Goal: Information Seeking & Learning: Understand process/instructions

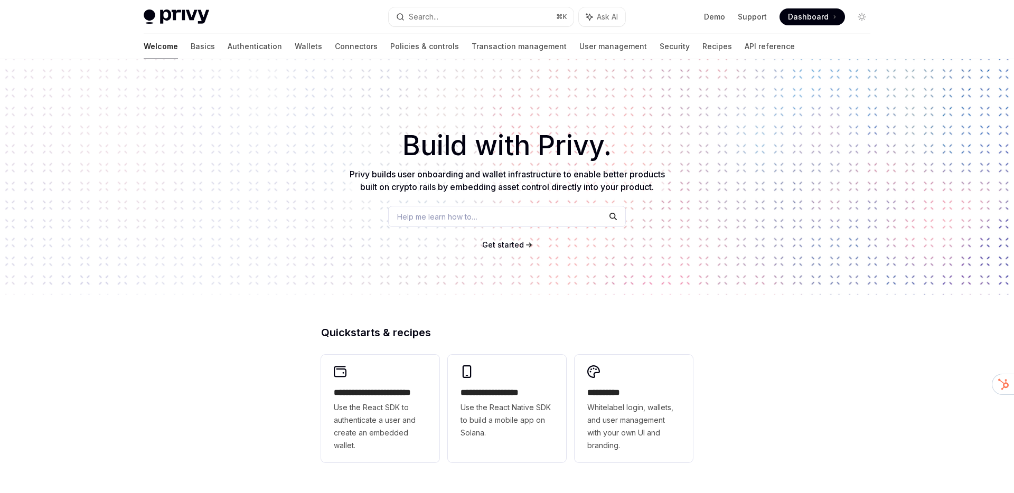
click at [295, 47] on link "Wallets" at bounding box center [308, 46] width 27 height 25
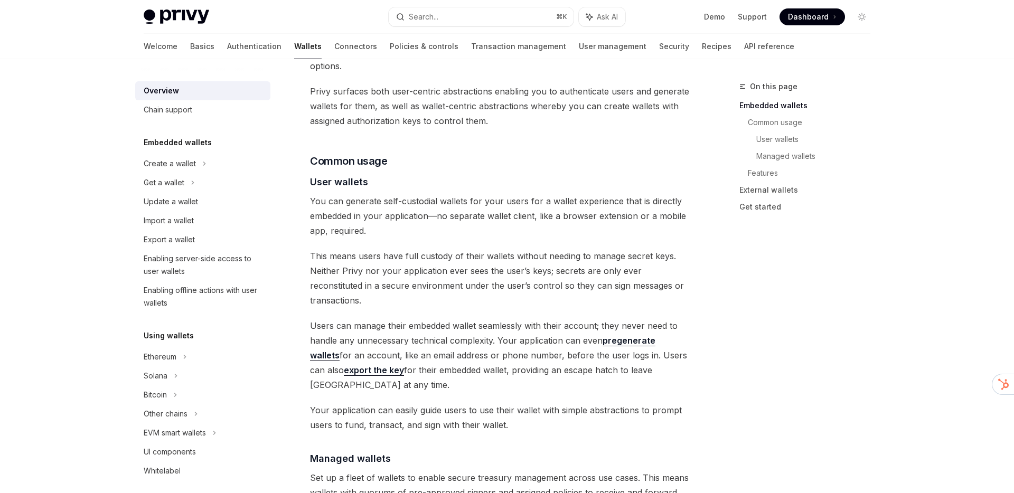
scroll to position [796, 0]
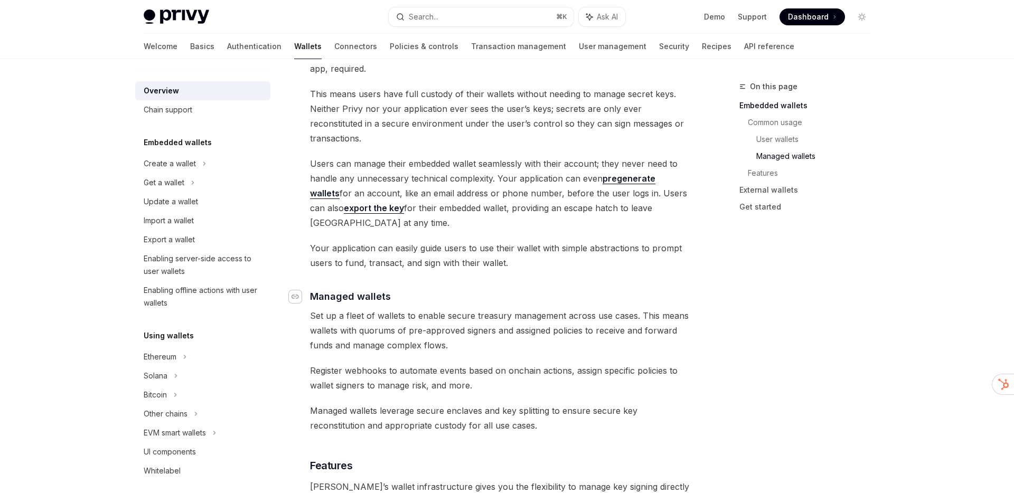
click at [296, 294] on icon "Navigate to header" at bounding box center [294, 297] width 7 height 6
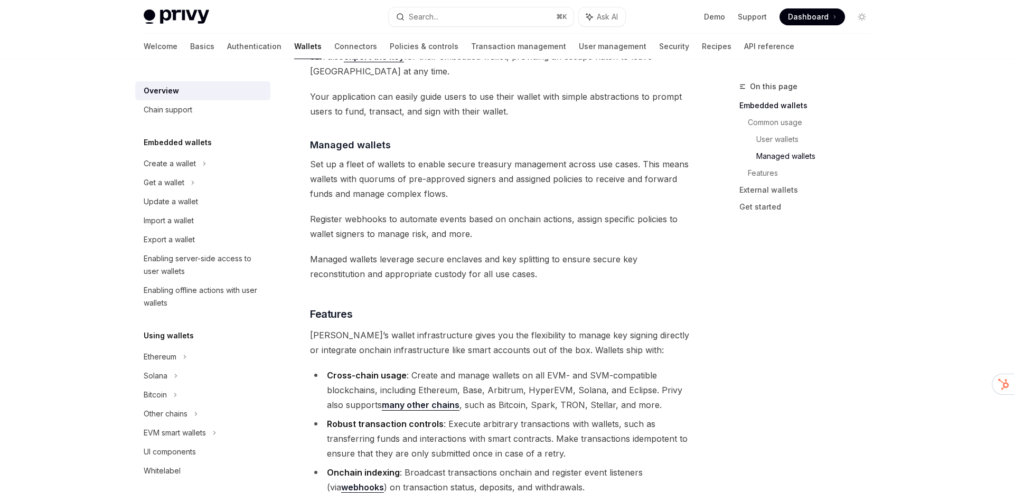
scroll to position [961, 0]
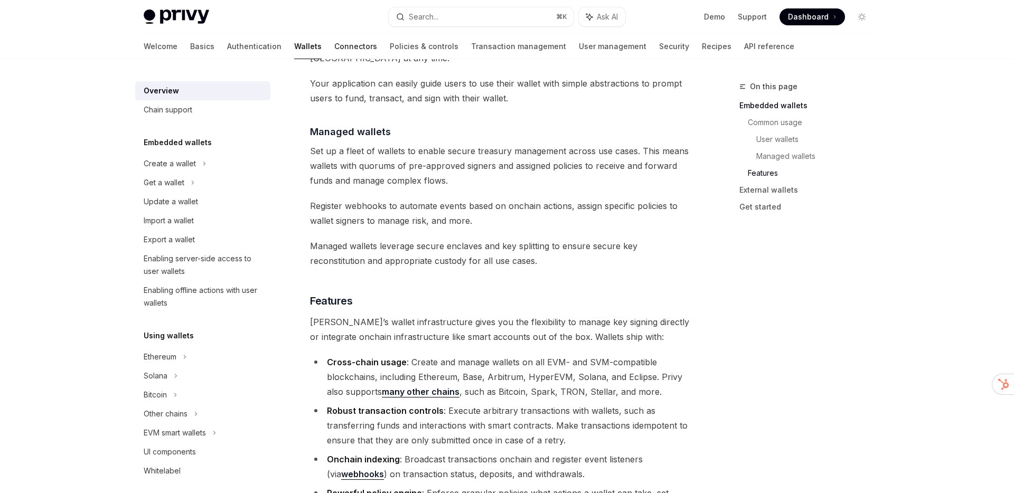
click at [334, 45] on link "Connectors" at bounding box center [355, 46] width 43 height 25
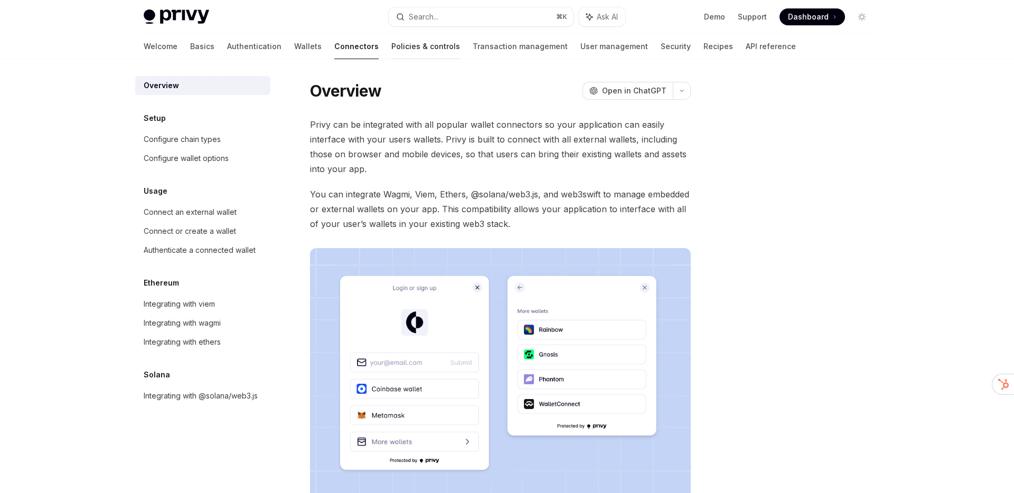
click at [391, 44] on link "Policies & controls" at bounding box center [425, 46] width 69 height 25
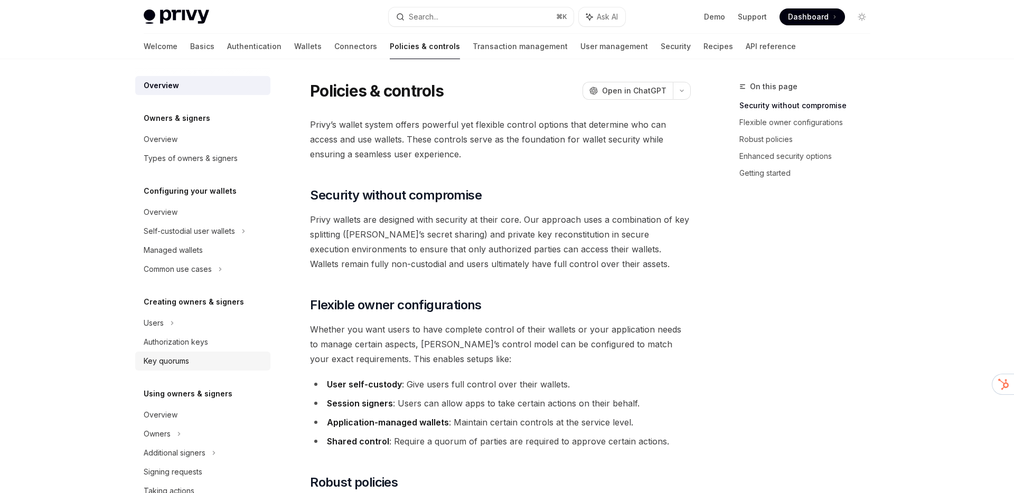
click at [163, 362] on div "Key quorums" at bounding box center [166, 361] width 45 height 13
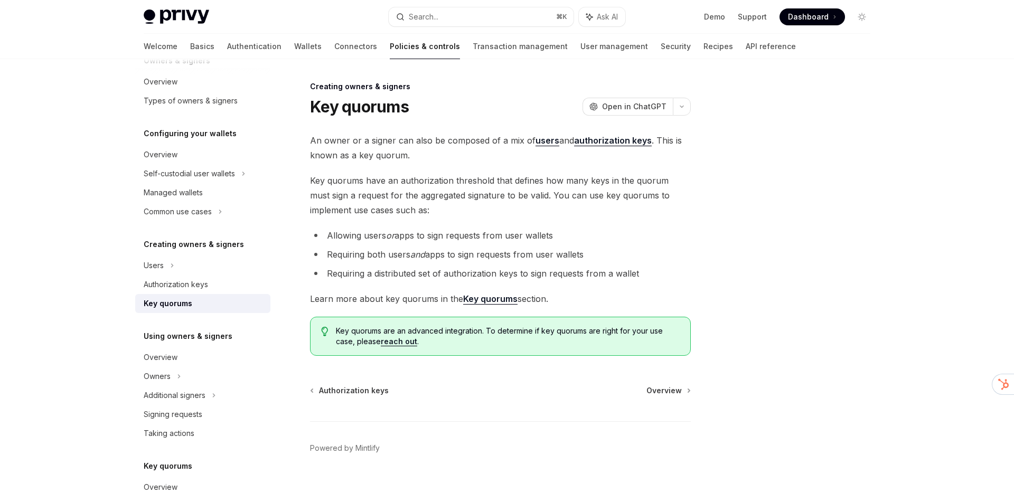
scroll to position [61, 0]
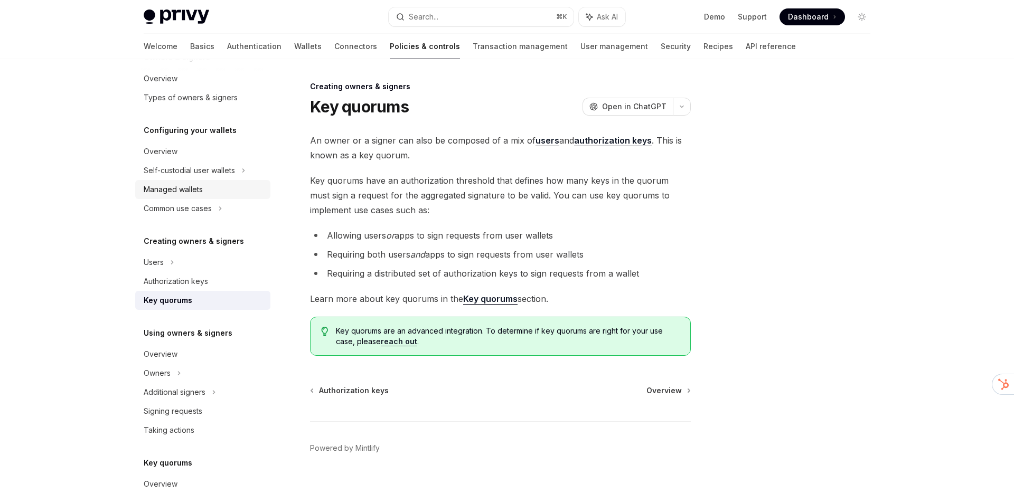
click at [194, 195] on div "Managed wallets" at bounding box center [173, 189] width 59 height 13
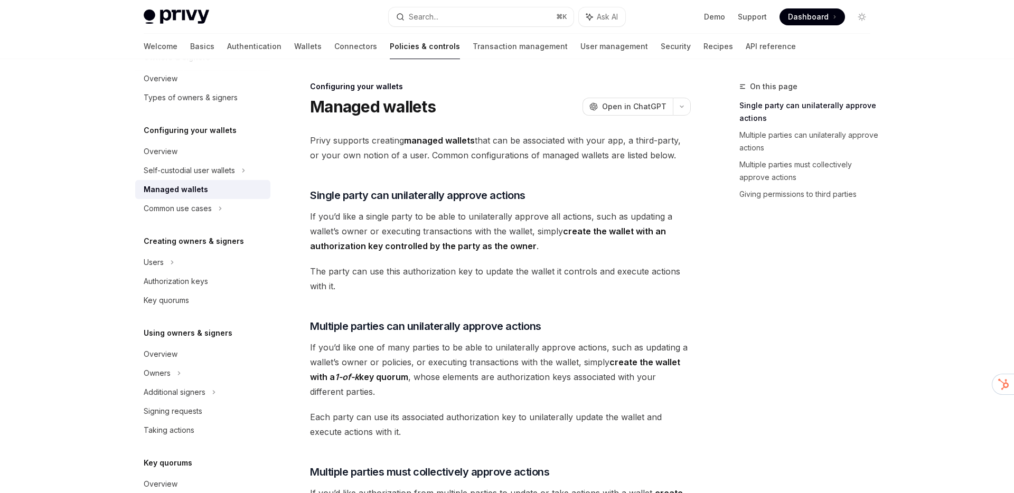
type textarea "*"
